Goal: Find specific page/section: Find specific page/section

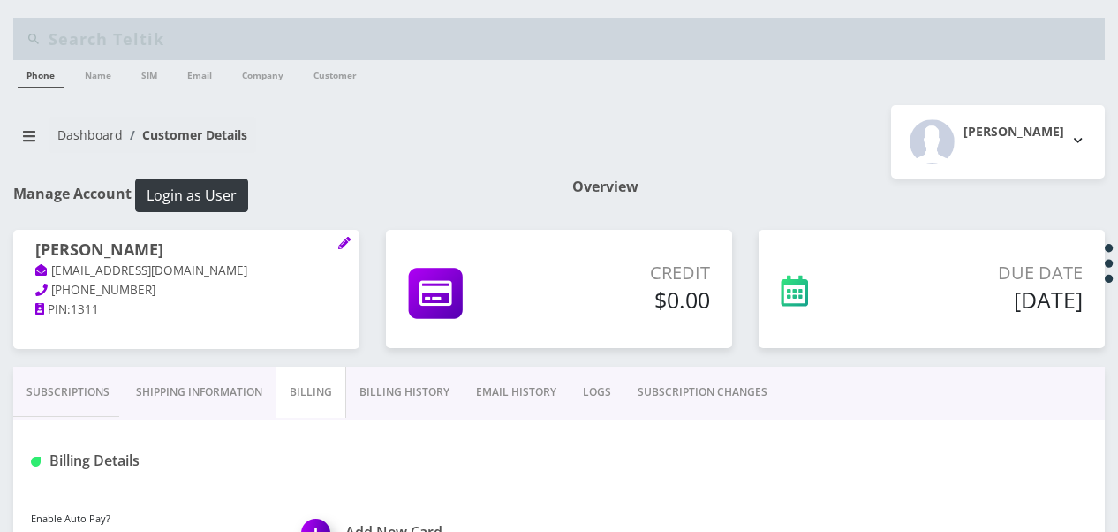
scroll to position [191, 0]
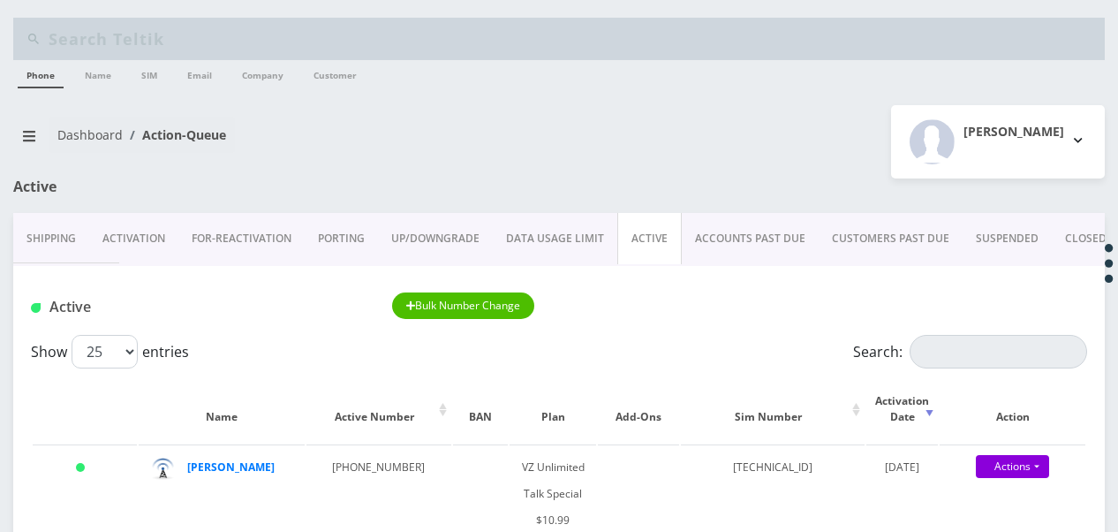
scroll to position [190, 0]
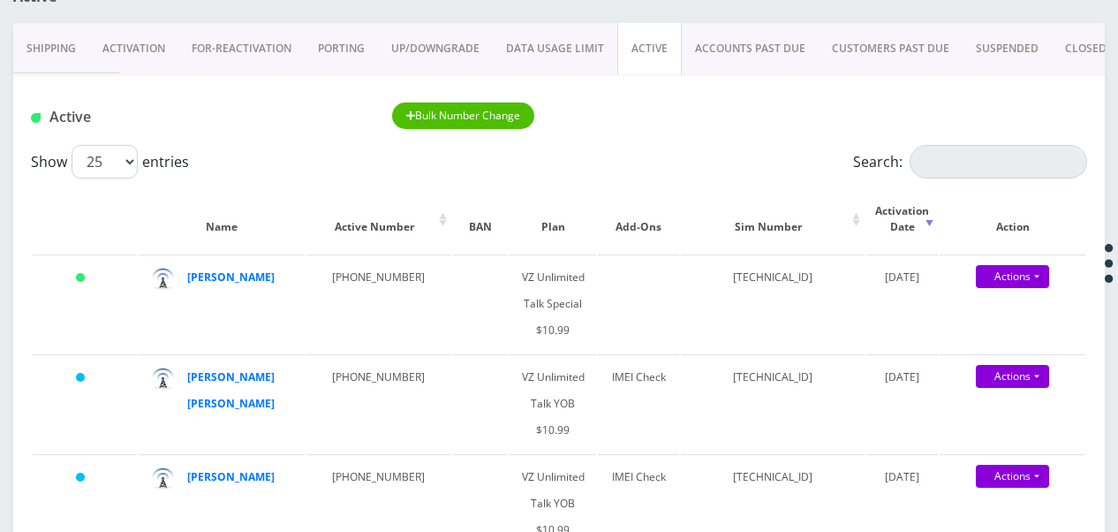
drag, startPoint x: 611, startPoint y: 46, endPoint x: 622, endPoint y: 49, distance: 10.9
click at [611, 46] on link "DATA USAGE LIMIT" at bounding box center [555, 48] width 125 height 51
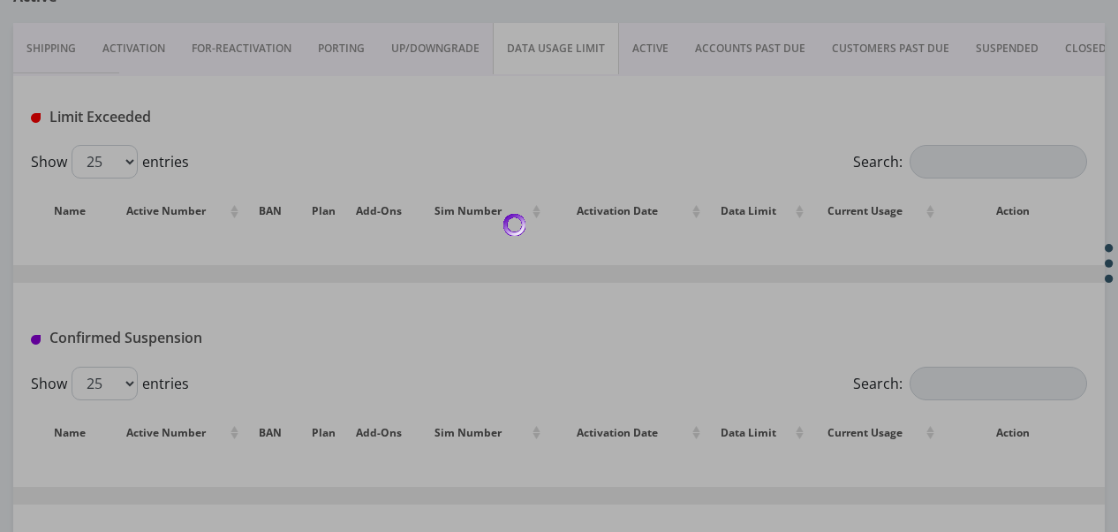
click at [629, 46] on div at bounding box center [559, 266] width 1118 height 532
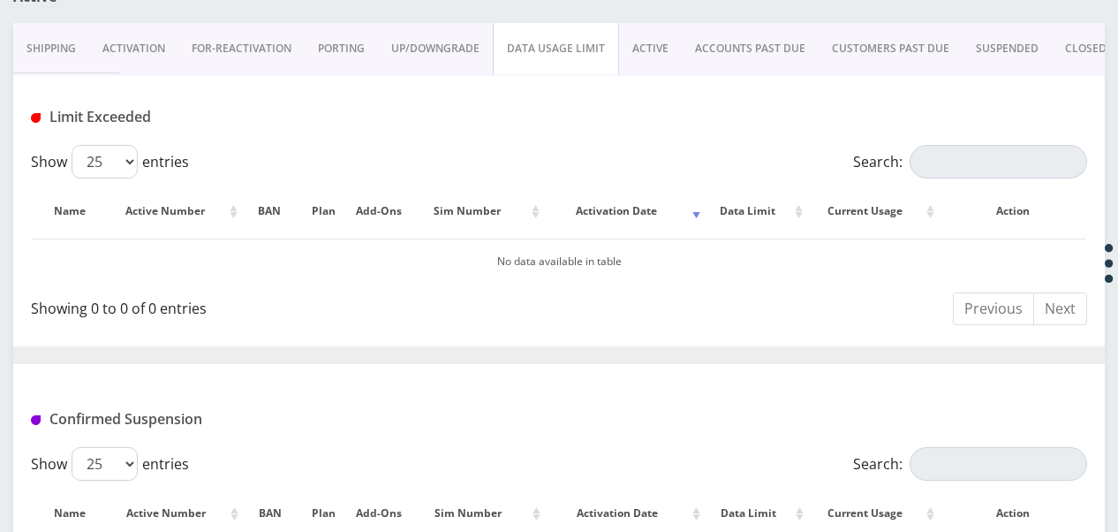
click at [629, 46] on link "ACTIVE" at bounding box center [650, 48] width 63 height 51
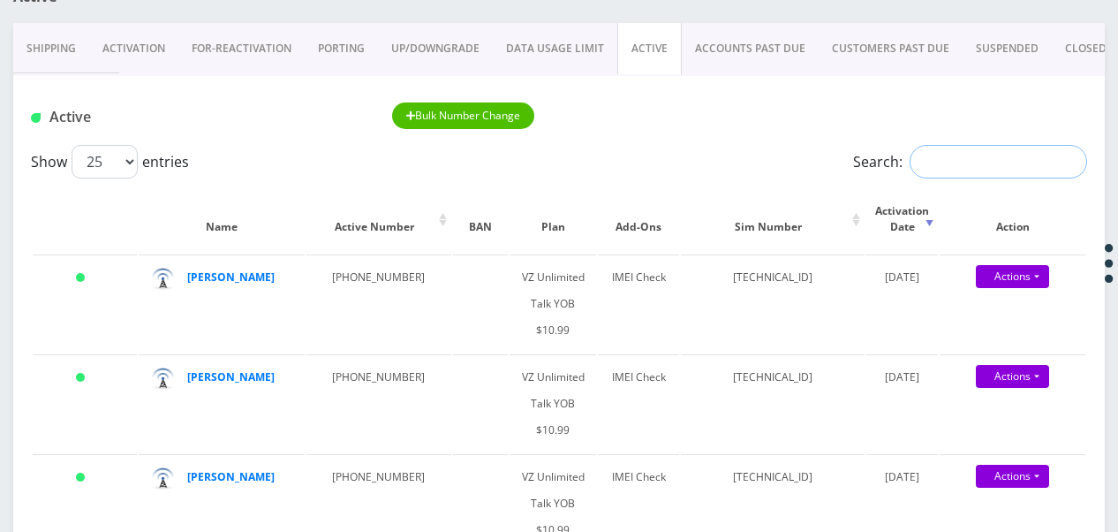
click at [1040, 152] on input "Search:" at bounding box center [999, 162] width 178 height 34
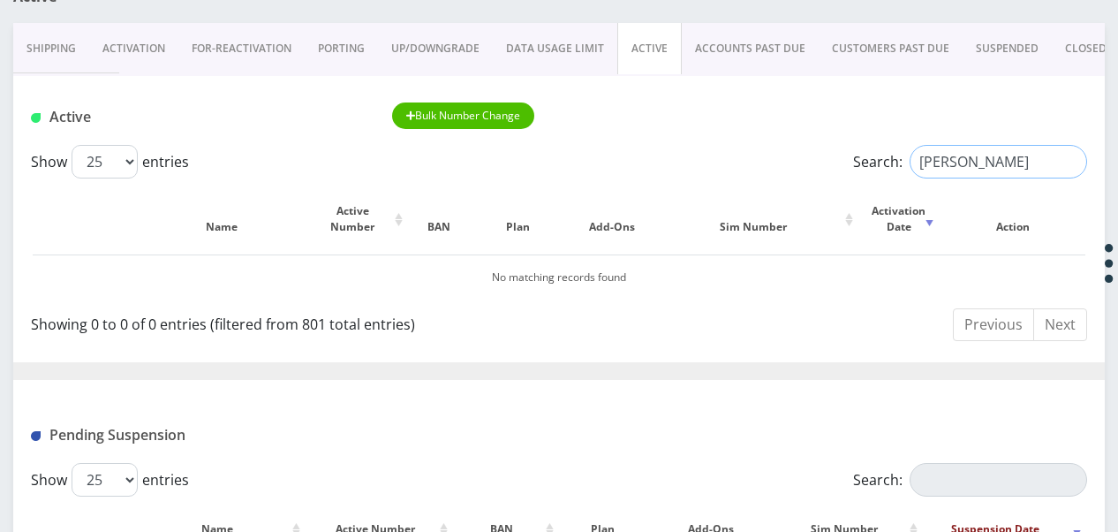
drag, startPoint x: 1021, startPoint y: 155, endPoint x: 855, endPoint y: 152, distance: 166.0
click at [855, 152] on label "Search: goldfein" at bounding box center [970, 162] width 234 height 34
type input "levine"
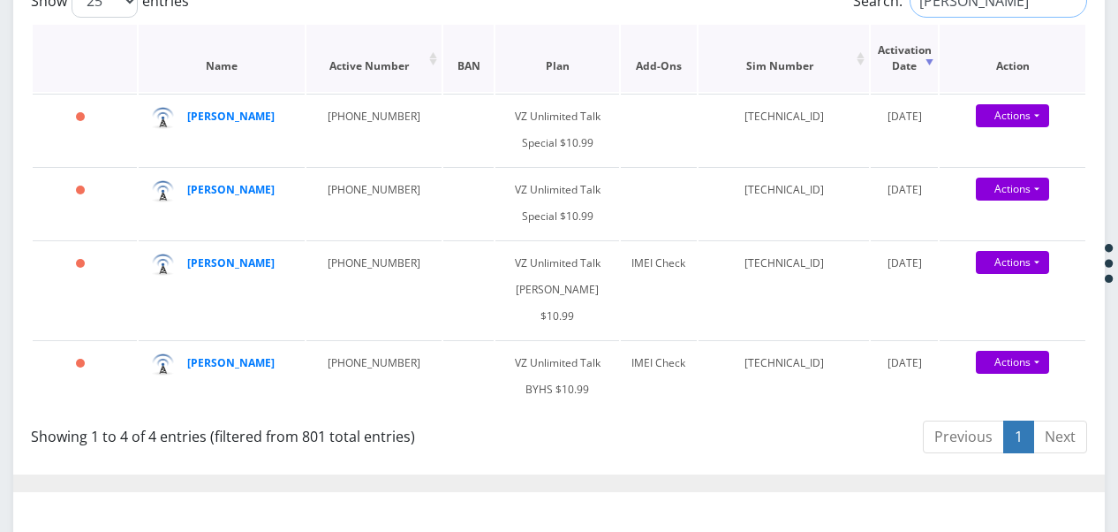
scroll to position [366, 0]
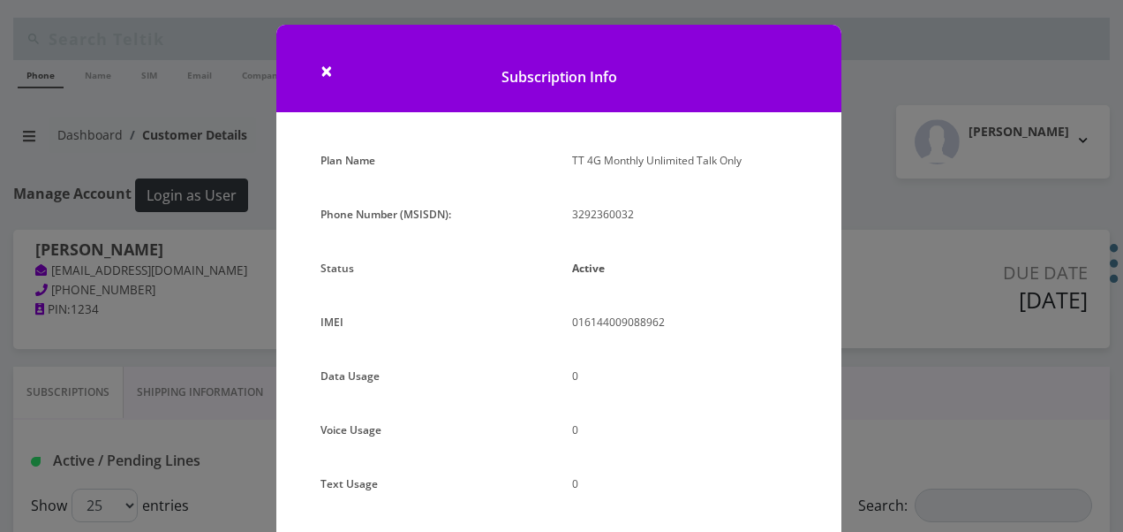
select select "472"
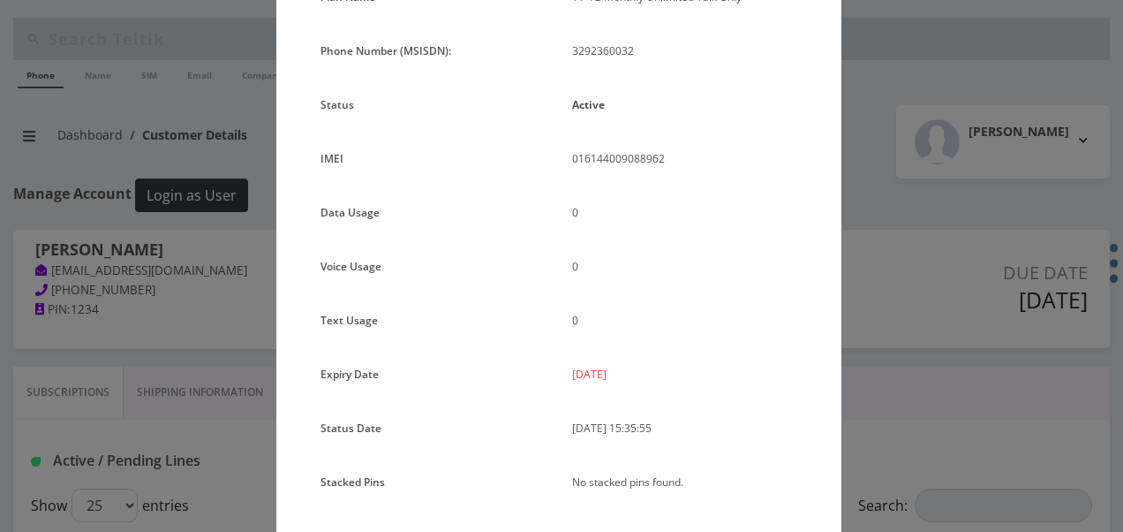
scroll to position [128, 0]
